Goal: Go to known website: Access a specific website the user already knows

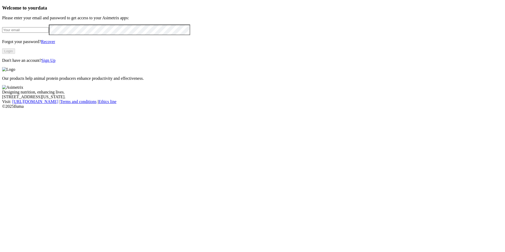
type input "[EMAIL_ADDRESS][DOMAIN_NAME]"
click at [15, 54] on button "Login" at bounding box center [8, 51] width 13 height 6
